Goal: Answer question/provide support

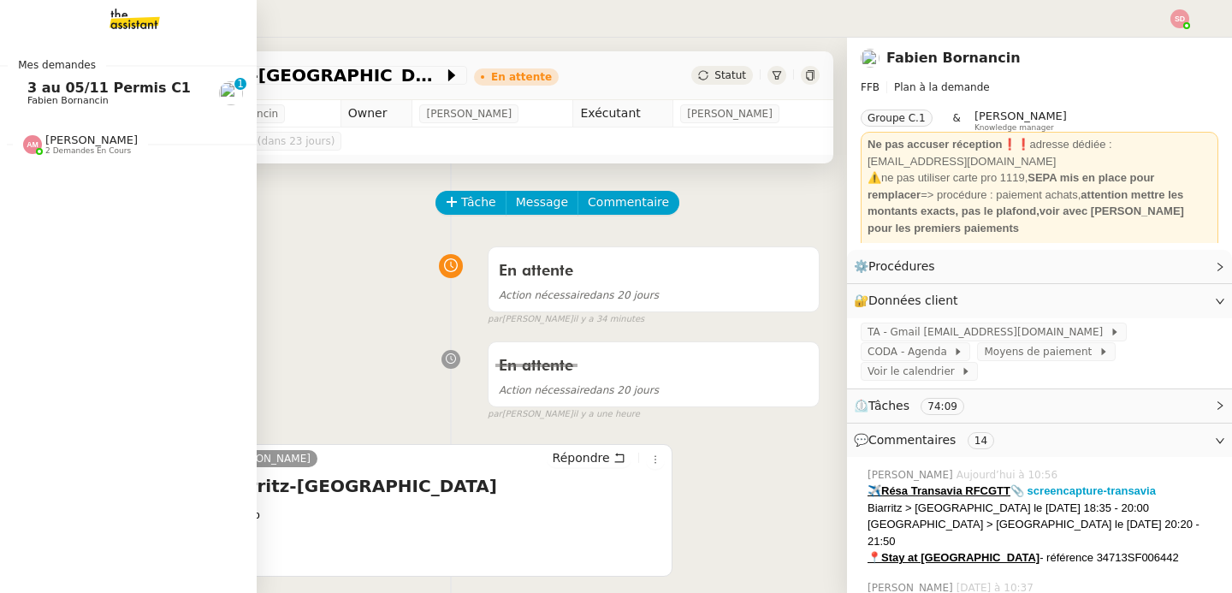
click at [31, 101] on span "Fabien Bornancin" at bounding box center [67, 100] width 81 height 11
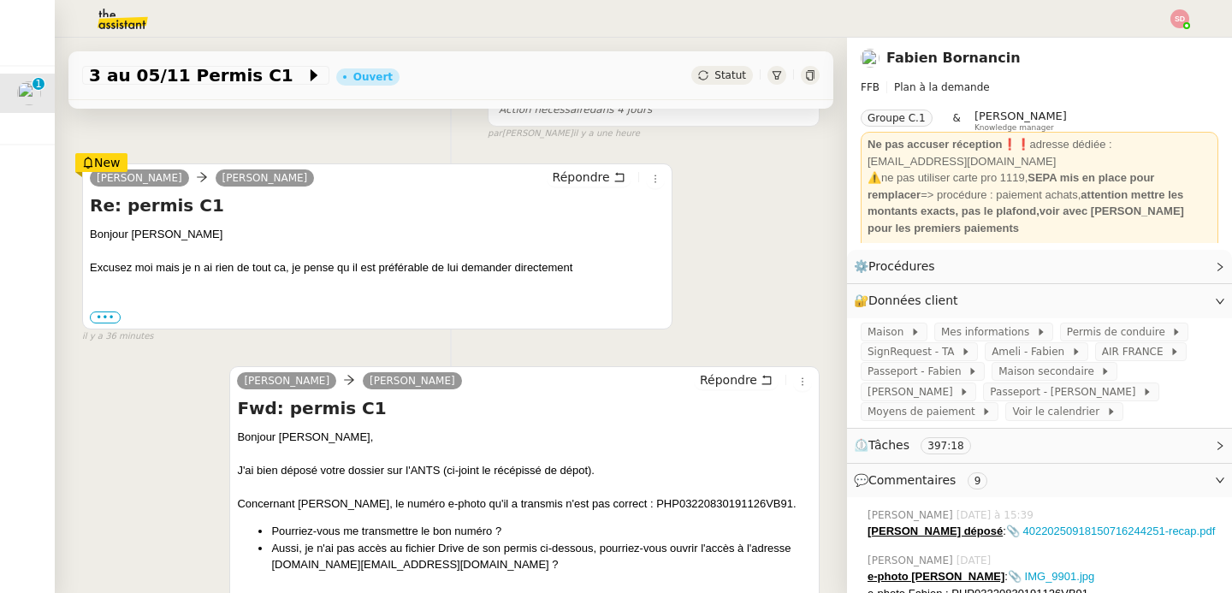
scroll to position [668, 0]
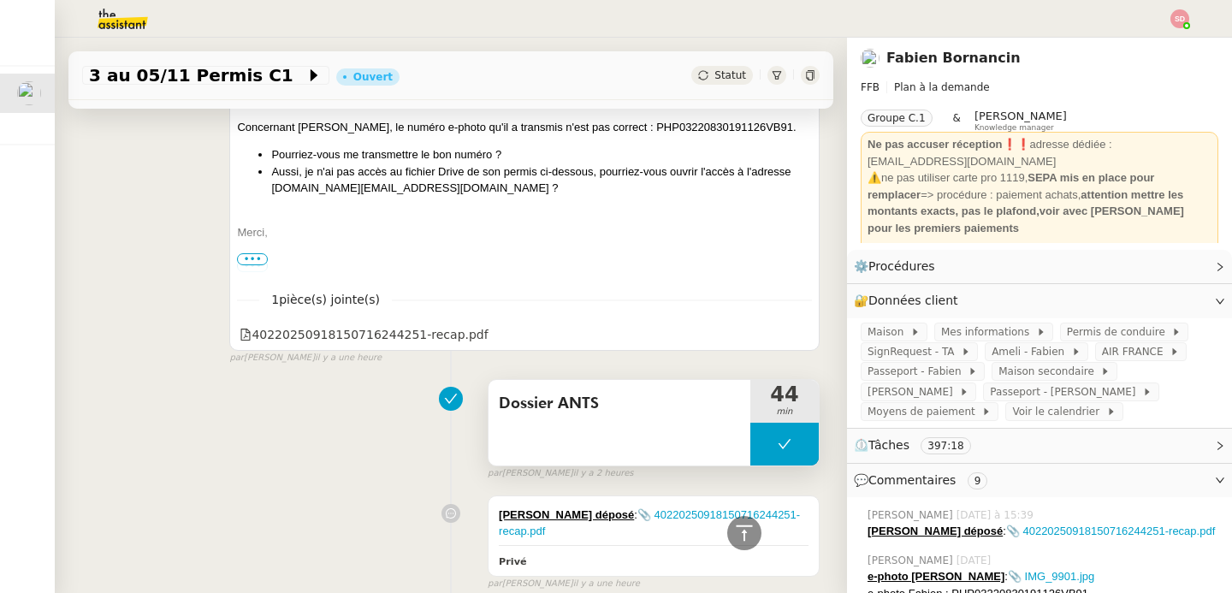
click at [754, 438] on button at bounding box center [784, 444] width 68 height 43
click at [750, 441] on button at bounding box center [784, 444] width 68 height 43
click at [760, 441] on icon at bounding box center [767, 444] width 14 height 14
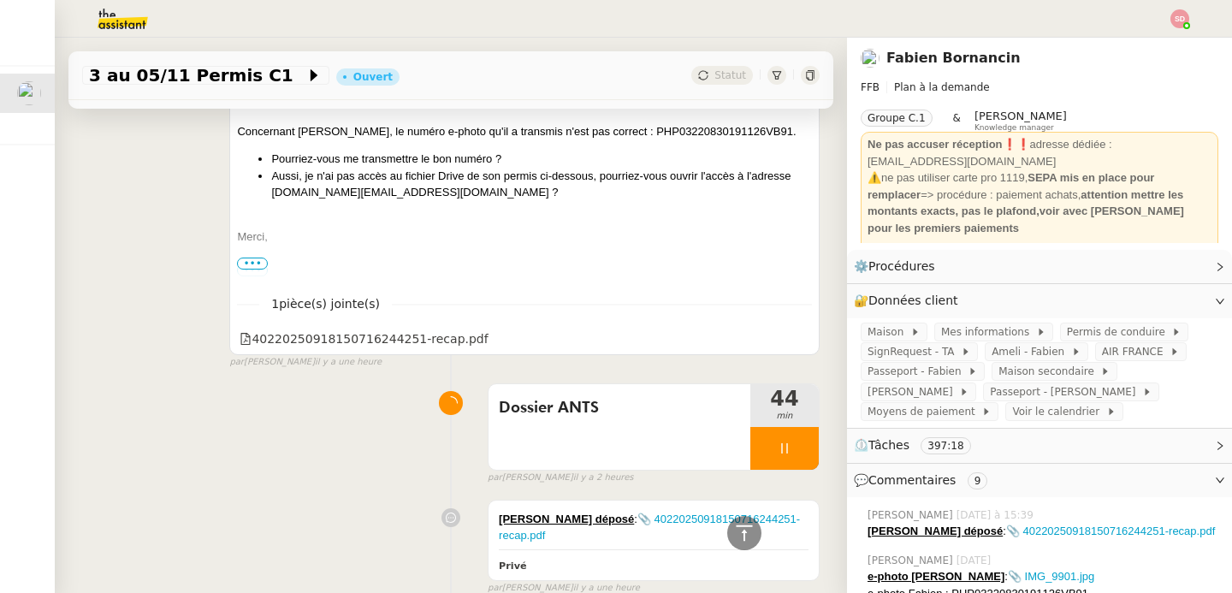
scroll to position [520, 0]
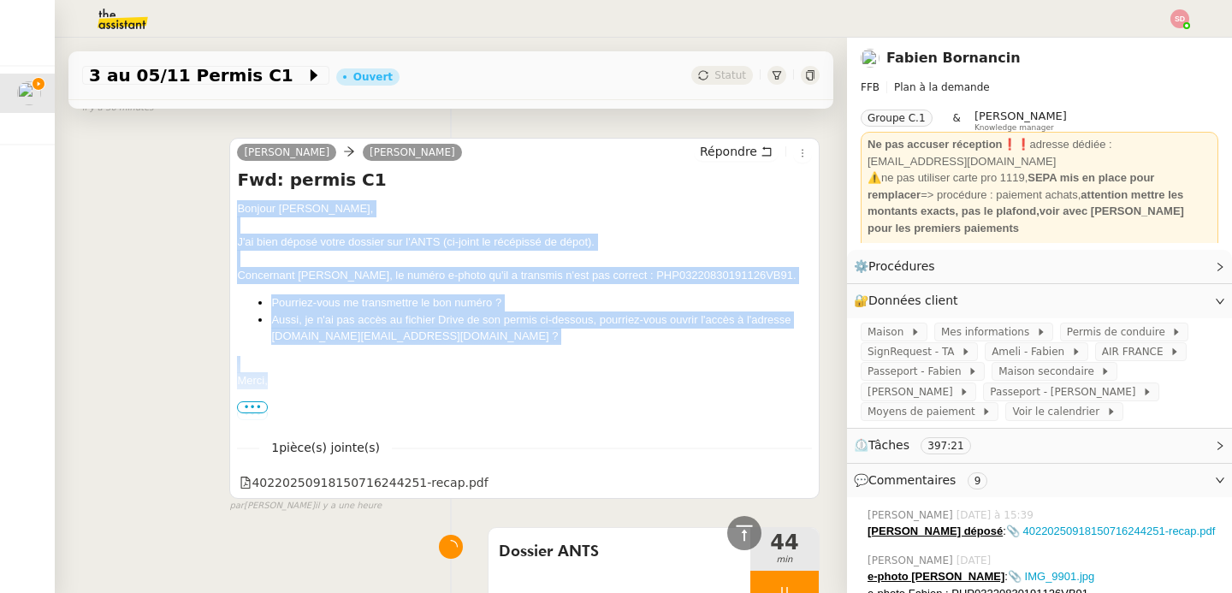
drag, startPoint x: 233, startPoint y: 210, endPoint x: 300, endPoint y: 382, distance: 185.5
click at [300, 382] on div "Bonjour [PERSON_NAME], J'ai bien déposé votre dossier sur l'ANTS (ci-joint le r…" at bounding box center [524, 361] width 575 height 322
copy div "Bonjour [PERSON_NAME], J'ai bien déposé votre dossier sur l'ANTS (ci-joint le r…"
click at [710, 155] on span "Répondre" at bounding box center [728, 151] width 57 height 17
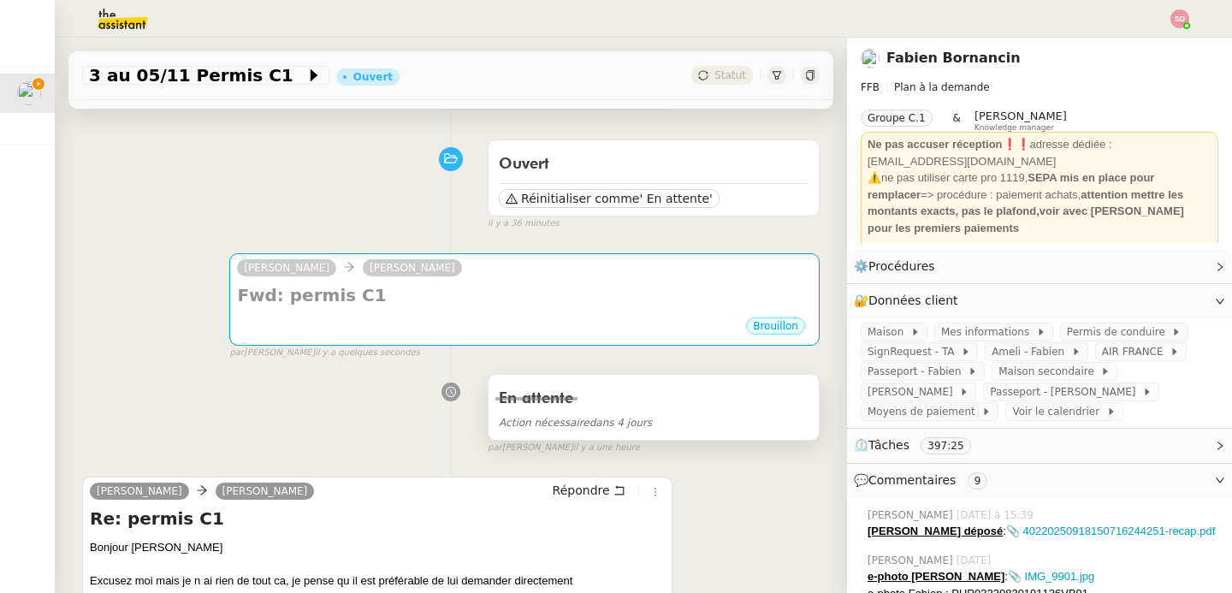
scroll to position [0, 0]
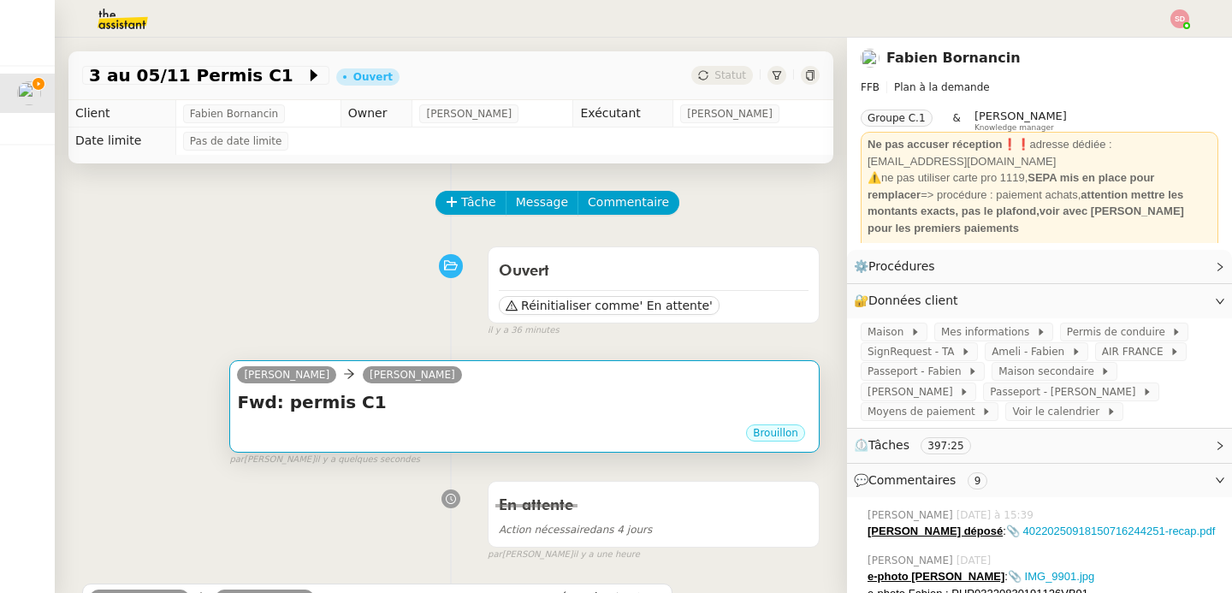
click at [523, 388] on div "[PERSON_NAME]" at bounding box center [524, 377] width 575 height 26
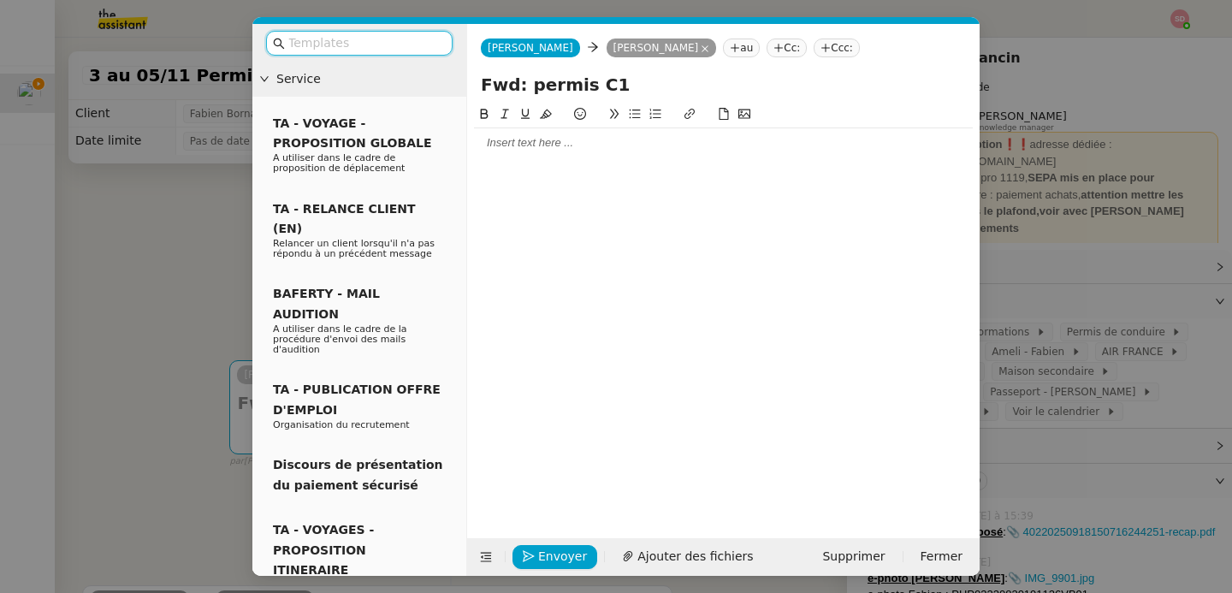
click at [517, 142] on div at bounding box center [723, 142] width 499 height 15
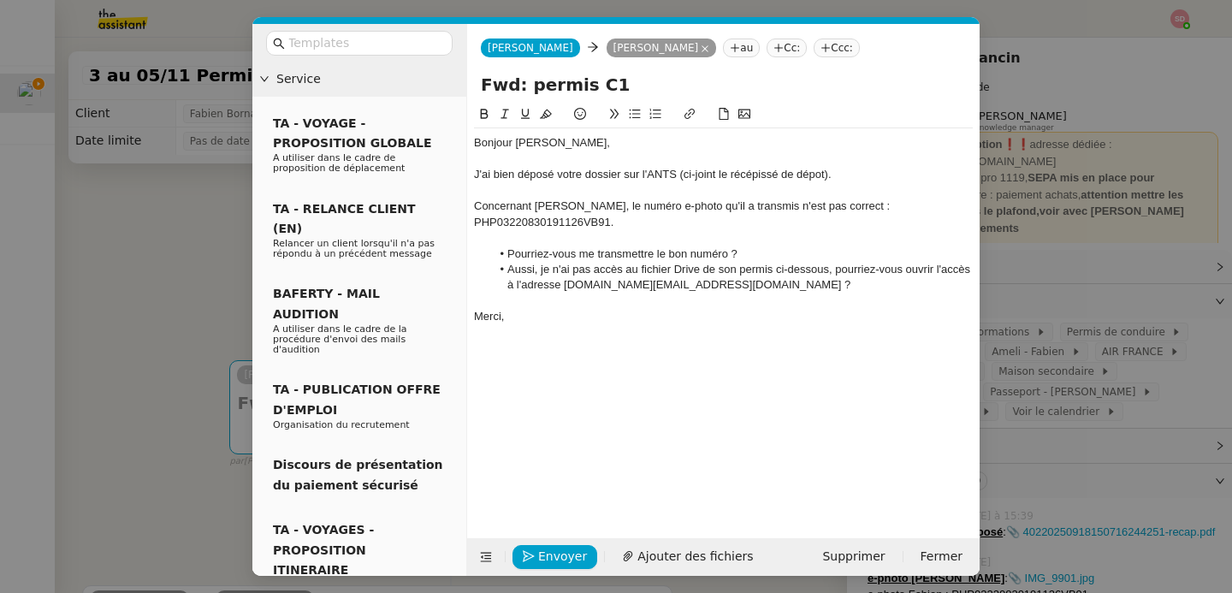
click at [517, 142] on div "Bonjour [PERSON_NAME]," at bounding box center [723, 142] width 499 height 15
click at [723, 50] on nz-tag "au" at bounding box center [741, 47] width 37 height 19
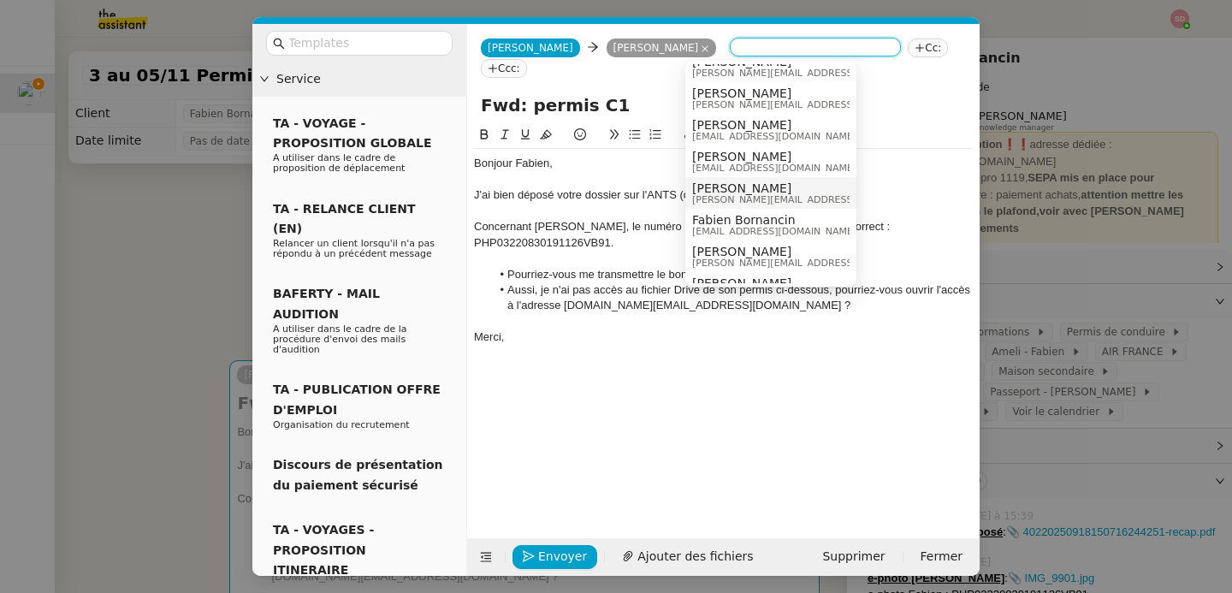
scroll to position [135, 0]
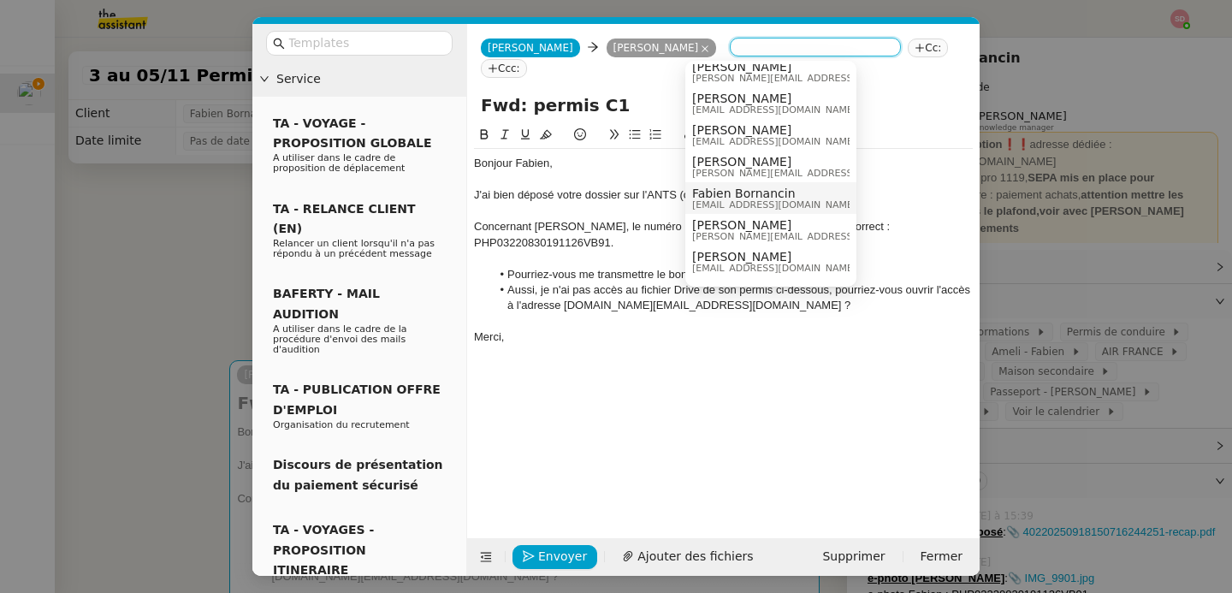
click at [764, 204] on span "[EMAIL_ADDRESS][DOMAIN_NAME]" at bounding box center [774, 204] width 164 height 9
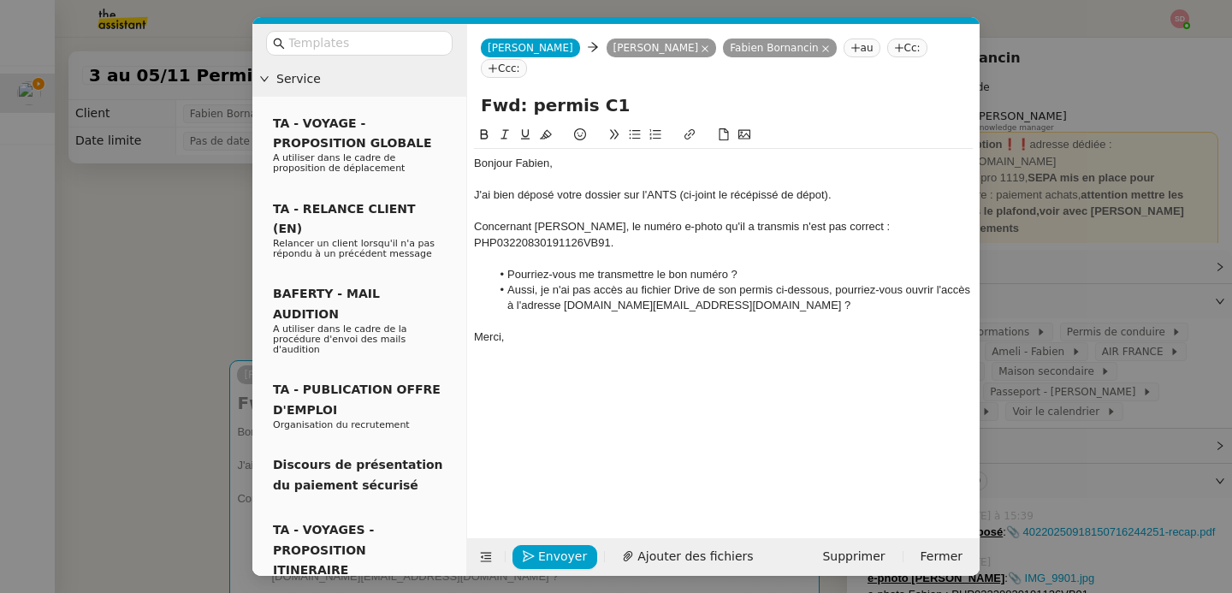
scroll to position [0, 0]
click at [576, 187] on div "J'ai bien déposé votre dossier sur l'ANTS (ci-joint le récépissé de dépot)." at bounding box center [723, 194] width 499 height 15
click at [607, 187] on div "J'ai bien déposé le dossier sur l'ANTS (ci-joint le récépissé de dépot)." at bounding box center [723, 194] width 499 height 15
drag, startPoint x: 702, startPoint y: 174, endPoint x: 927, endPoint y: 174, distance: 225.0
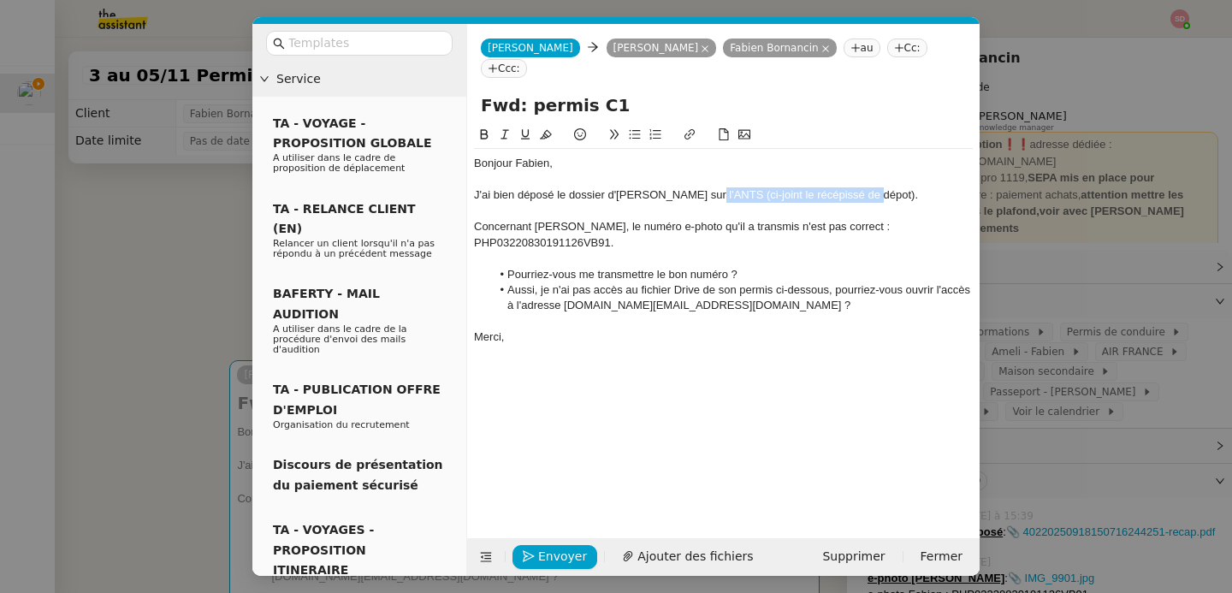
click at [927, 187] on div "J'ai bien déposé le dossier d'[PERSON_NAME] sur l'ANTS (ci-joint le récépissé d…" at bounding box center [723, 194] width 499 height 15
click at [513, 219] on div "Concernant [PERSON_NAME], le numéro e-photo qu'il a transmis n'est pas correct …" at bounding box center [723, 235] width 499 height 32
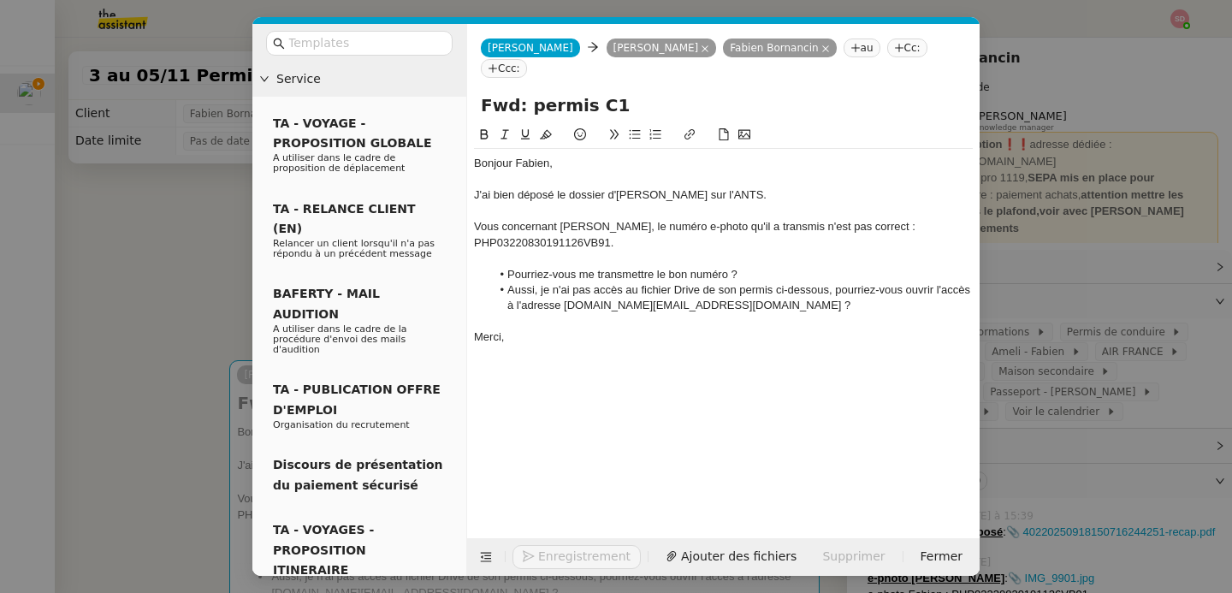
click at [575, 219] on div "Vous concernant [PERSON_NAME], le numéro e-photo qu'il a transmis n'est pas cor…" at bounding box center [723, 235] width 499 height 32
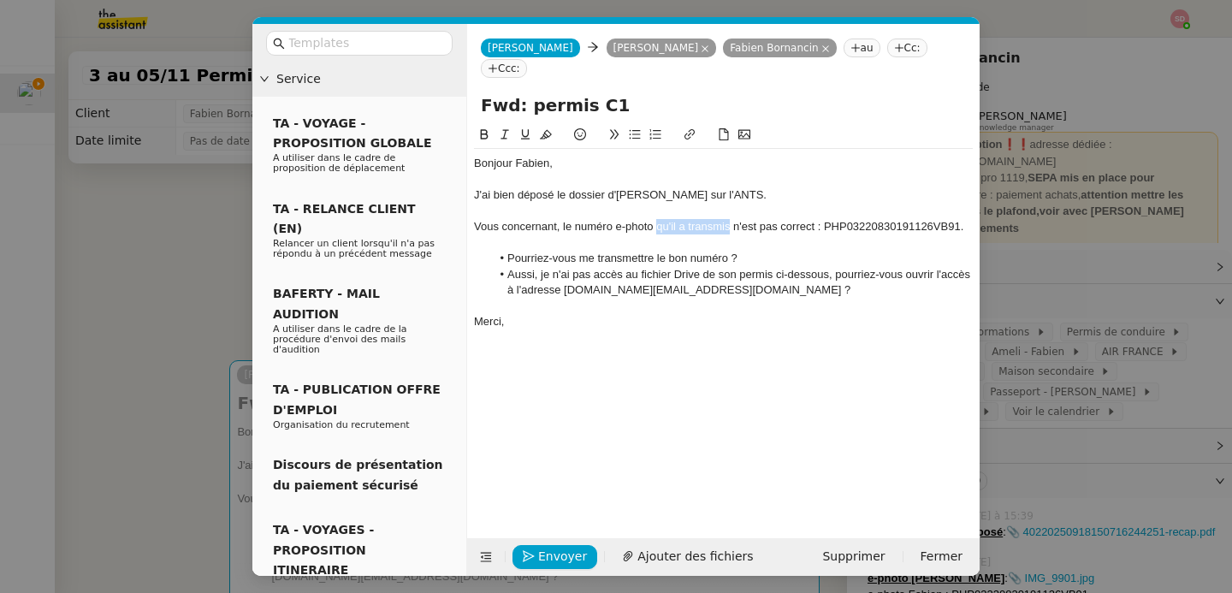
drag, startPoint x: 657, startPoint y: 210, endPoint x: 730, endPoint y: 209, distance: 73.6
click at [730, 219] on div "Vous concernant, le numéro e-photo qu'il a transmis n'est pas correct : PHP0322…" at bounding box center [723, 226] width 499 height 15
click at [720, 235] on div at bounding box center [723, 242] width 499 height 15
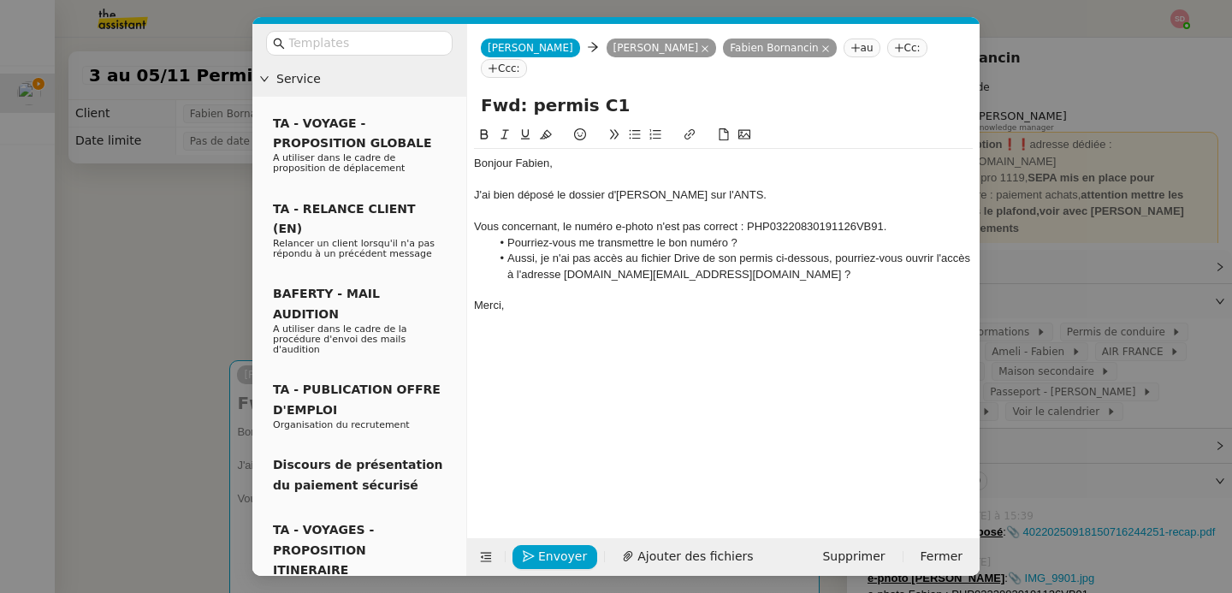
click at [632, 282] on div at bounding box center [723, 289] width 499 height 15
click at [544, 554] on span "Envoyer" at bounding box center [562, 557] width 49 height 20
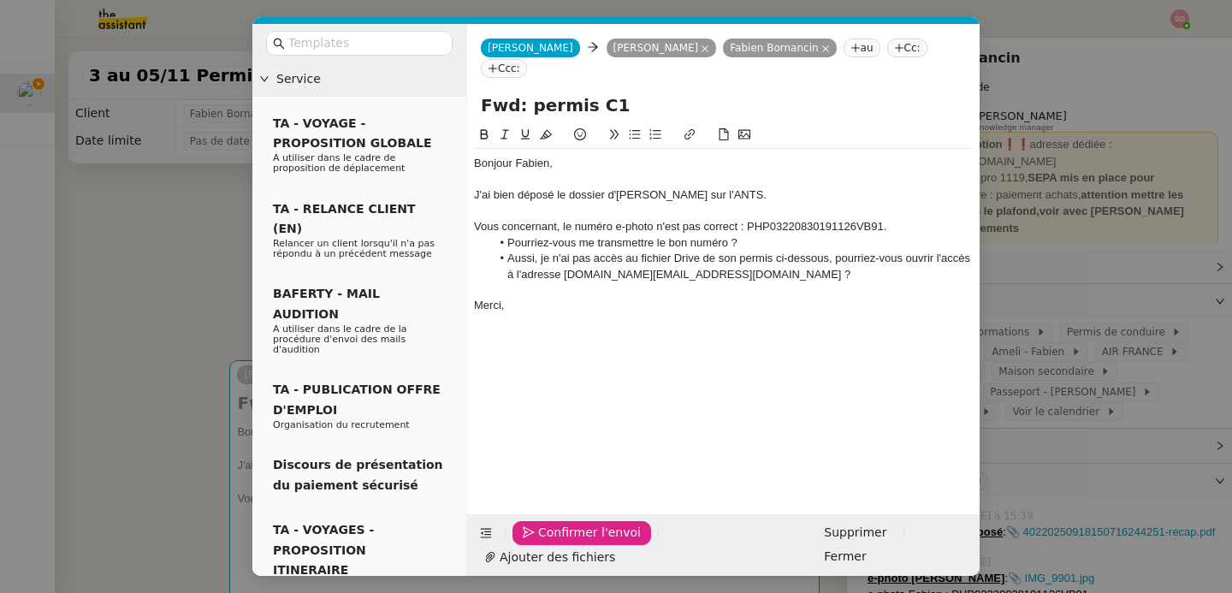
click at [544, 542] on span "Confirmer l'envoi" at bounding box center [589, 533] width 103 height 20
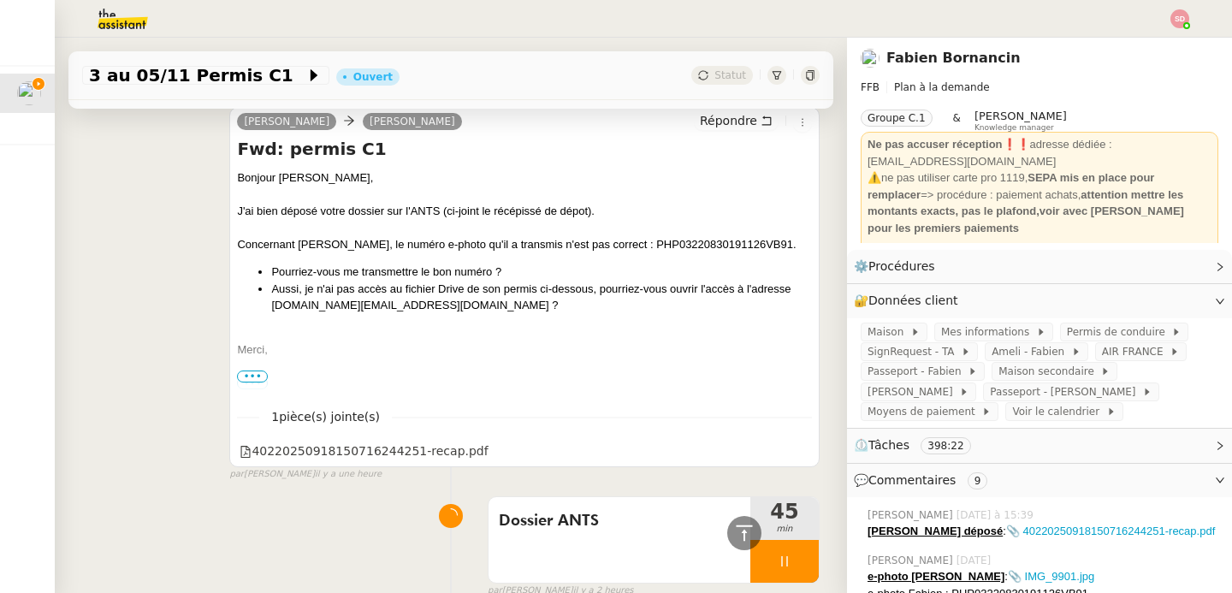
scroll to position [854, 0]
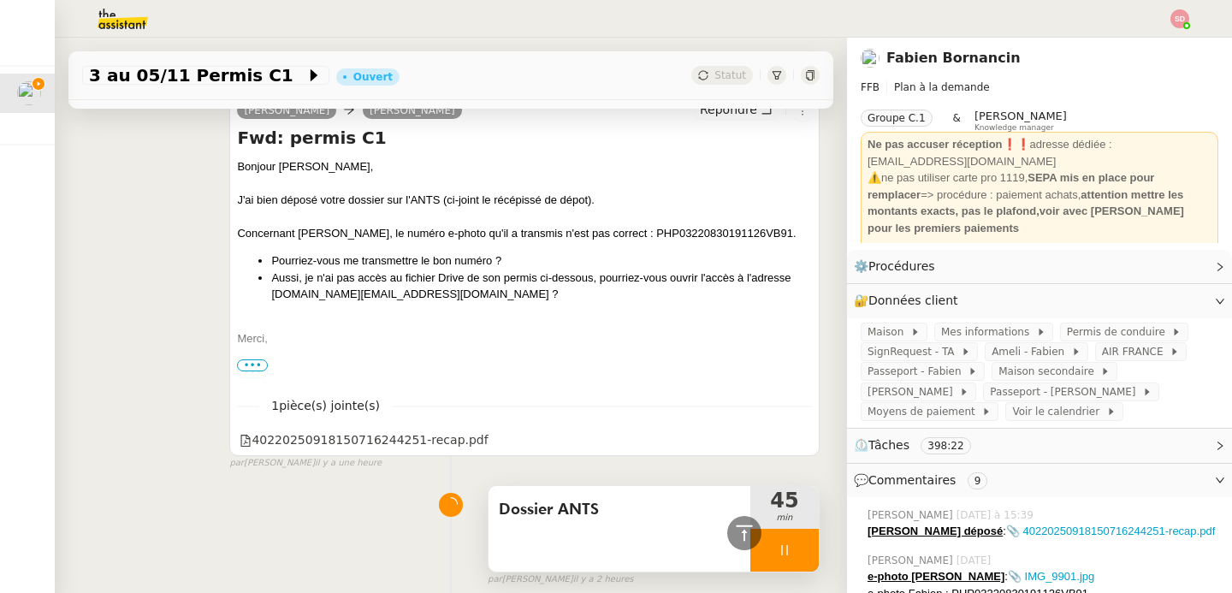
click at [782, 557] on div at bounding box center [784, 550] width 68 height 43
click at [784, 541] on button at bounding box center [801, 550] width 34 height 43
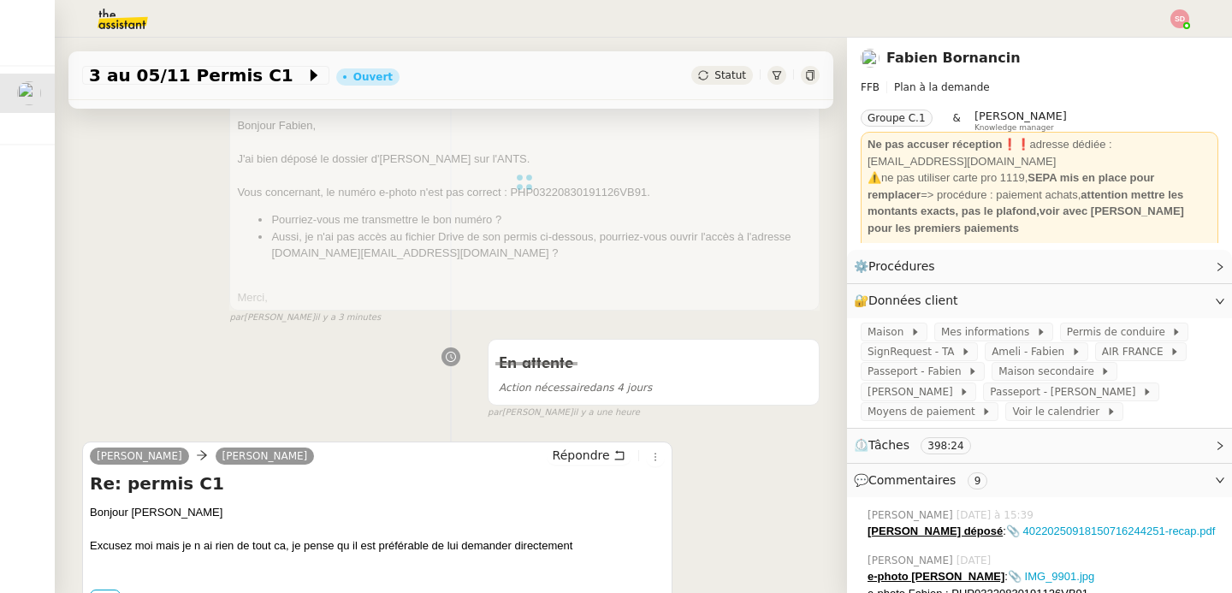
scroll to position [0, 0]
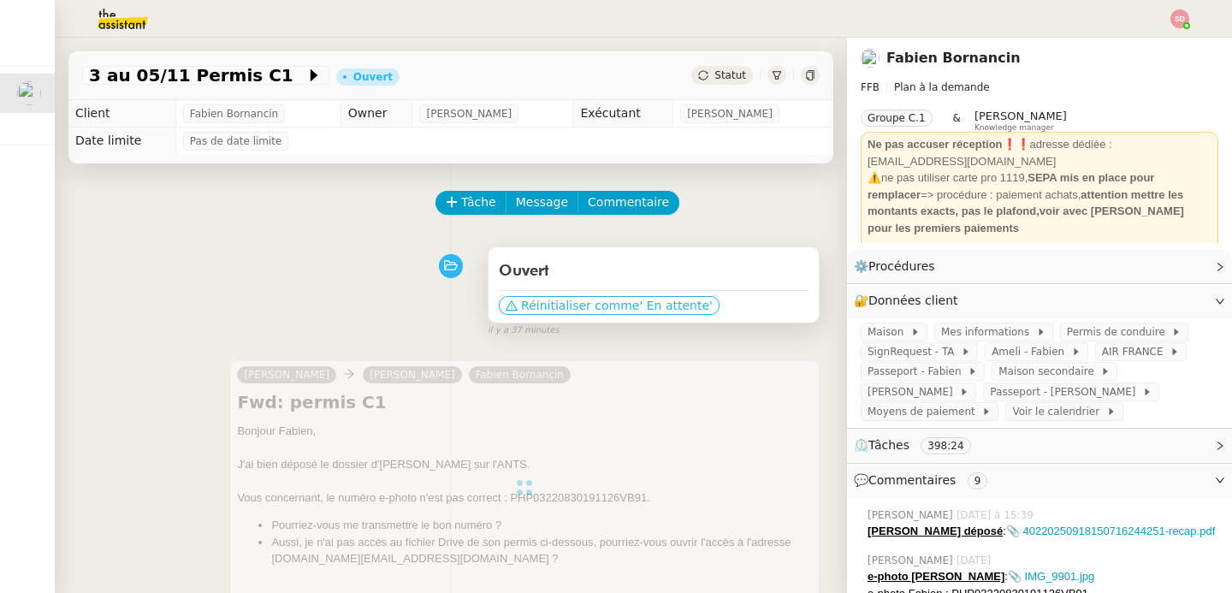
click at [639, 305] on span "' En attente'" at bounding box center [675, 305] width 73 height 17
